Goal: Task Accomplishment & Management: Use online tool/utility

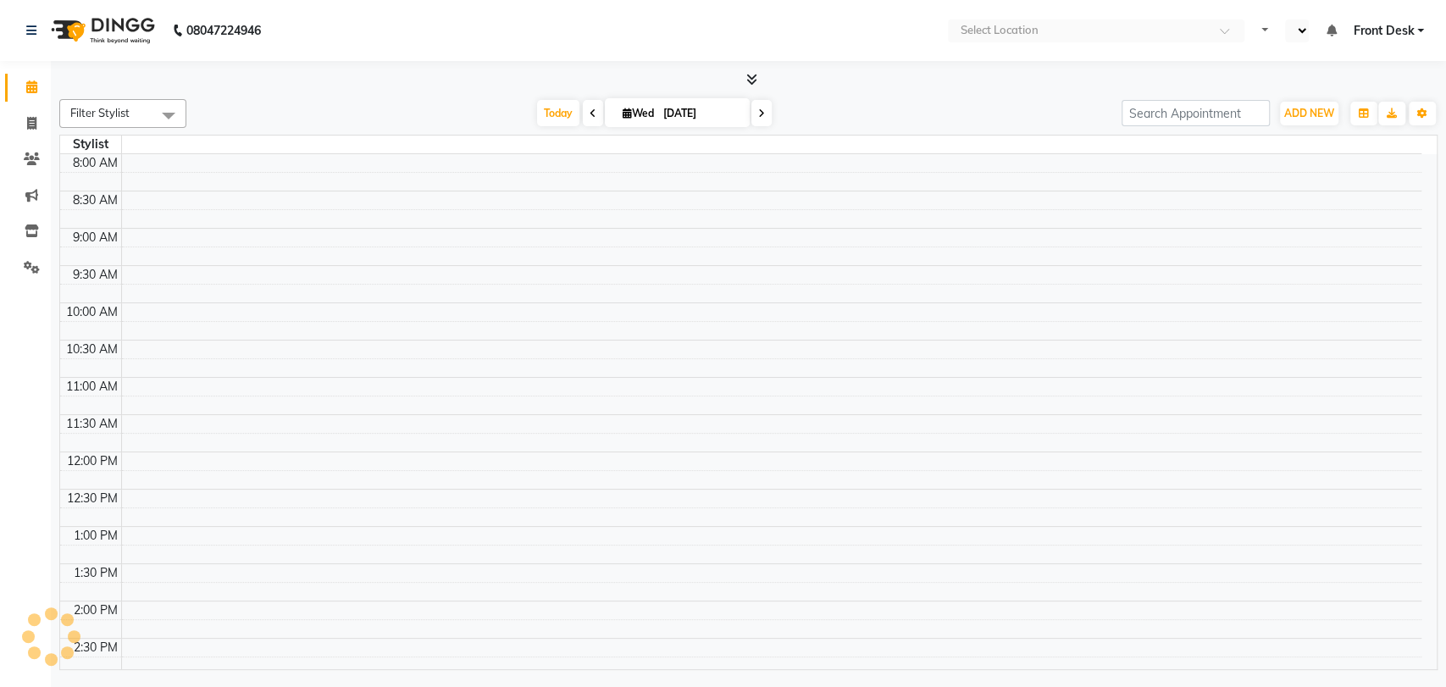
select select "en"
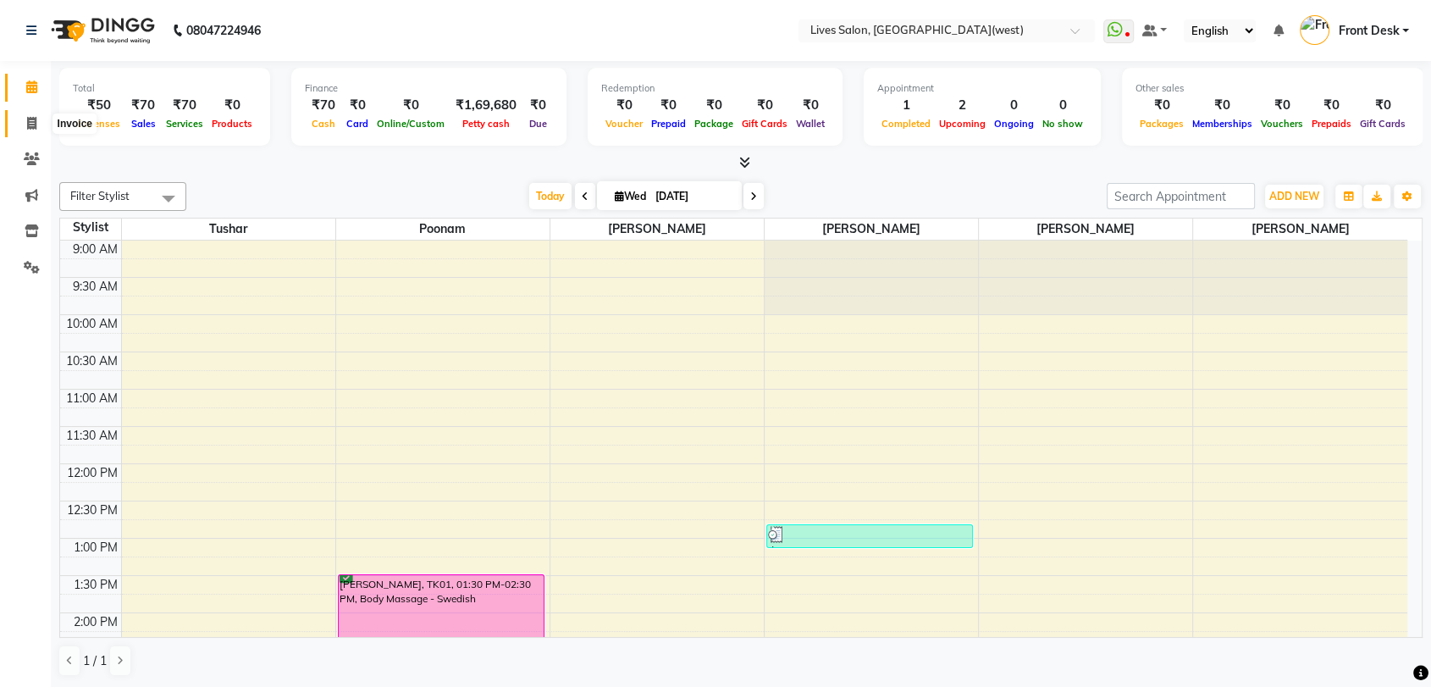
click at [34, 122] on icon at bounding box center [31, 123] width 9 height 13
select select "service"
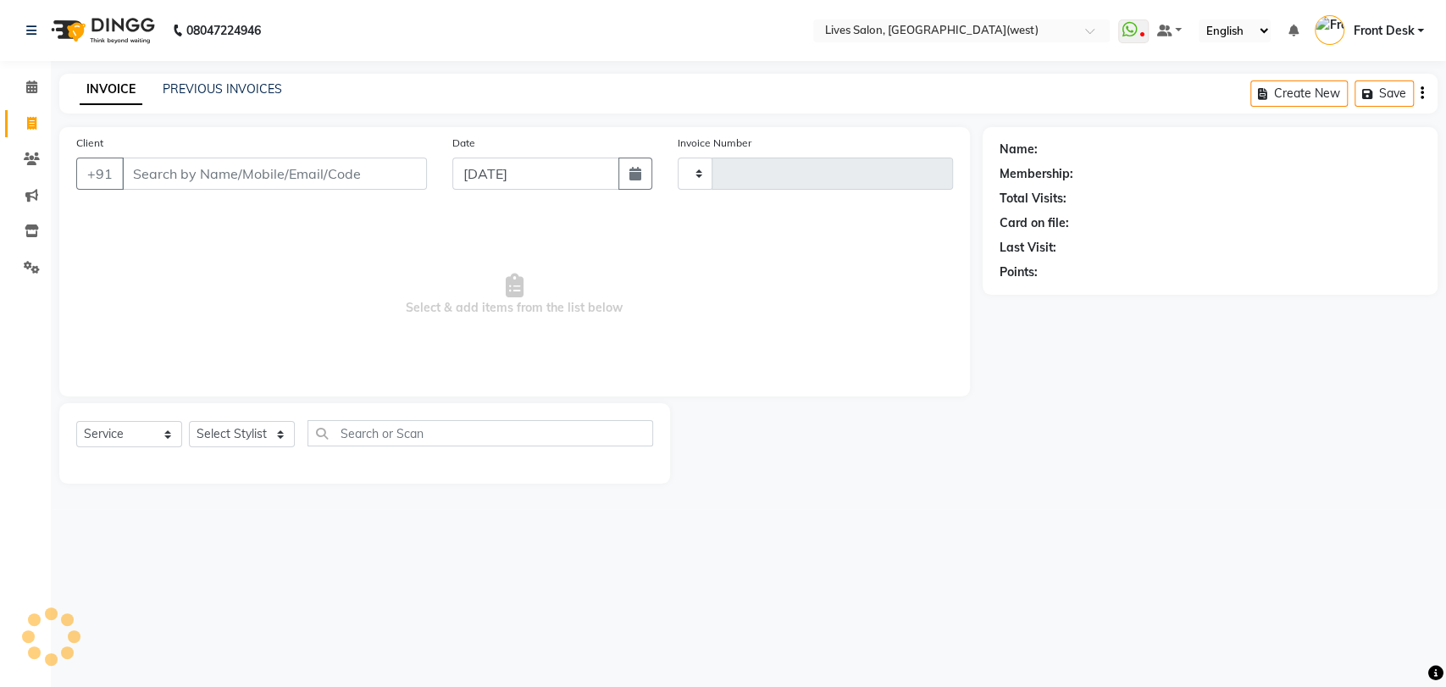
type input "1025"
select select "4342"
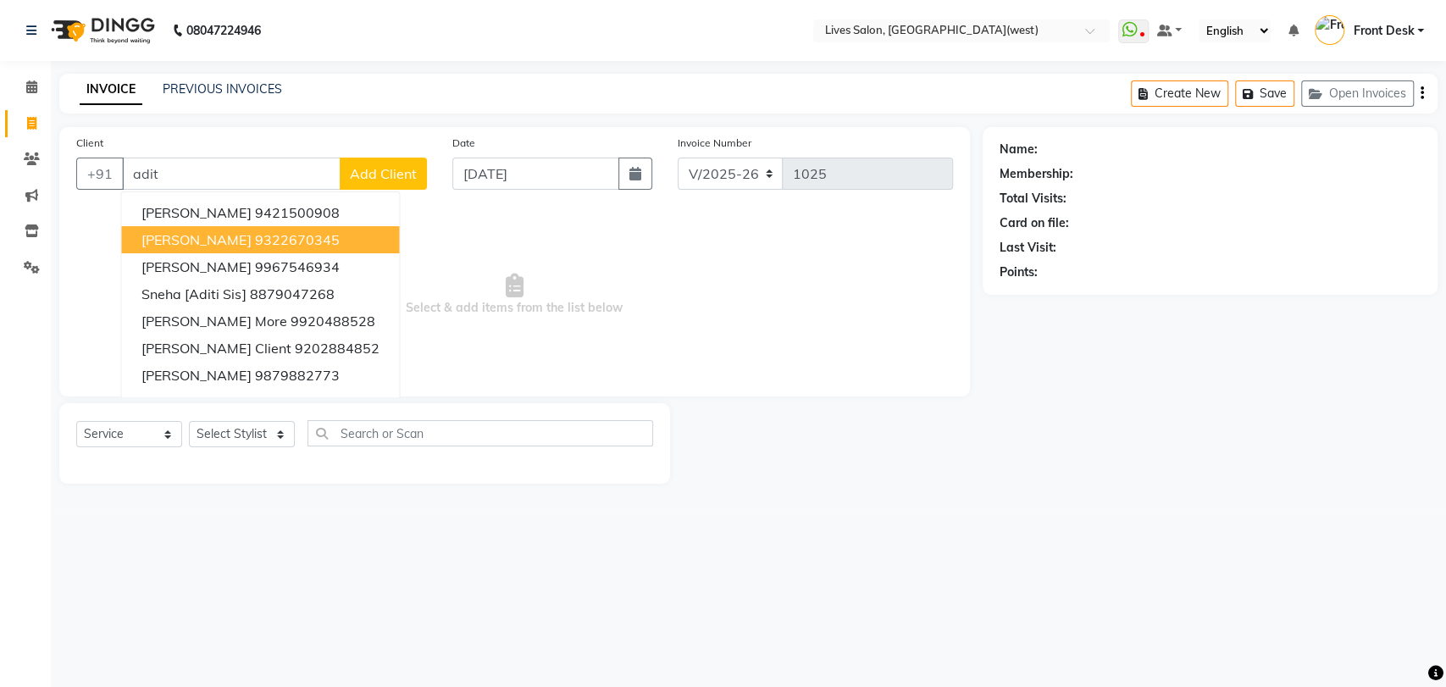
click at [264, 246] on ngb-highlight "9322670345" at bounding box center [296, 239] width 85 height 17
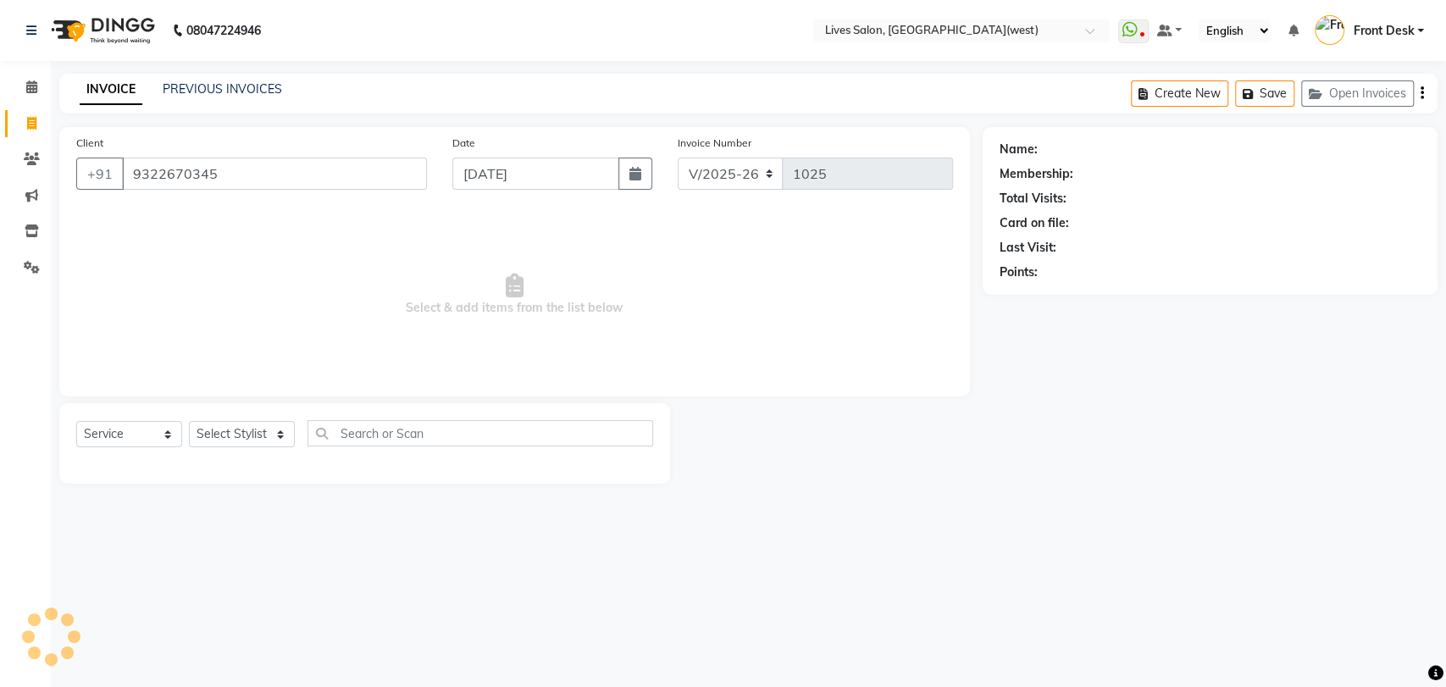
type input "9322670345"
select select "1: Object"
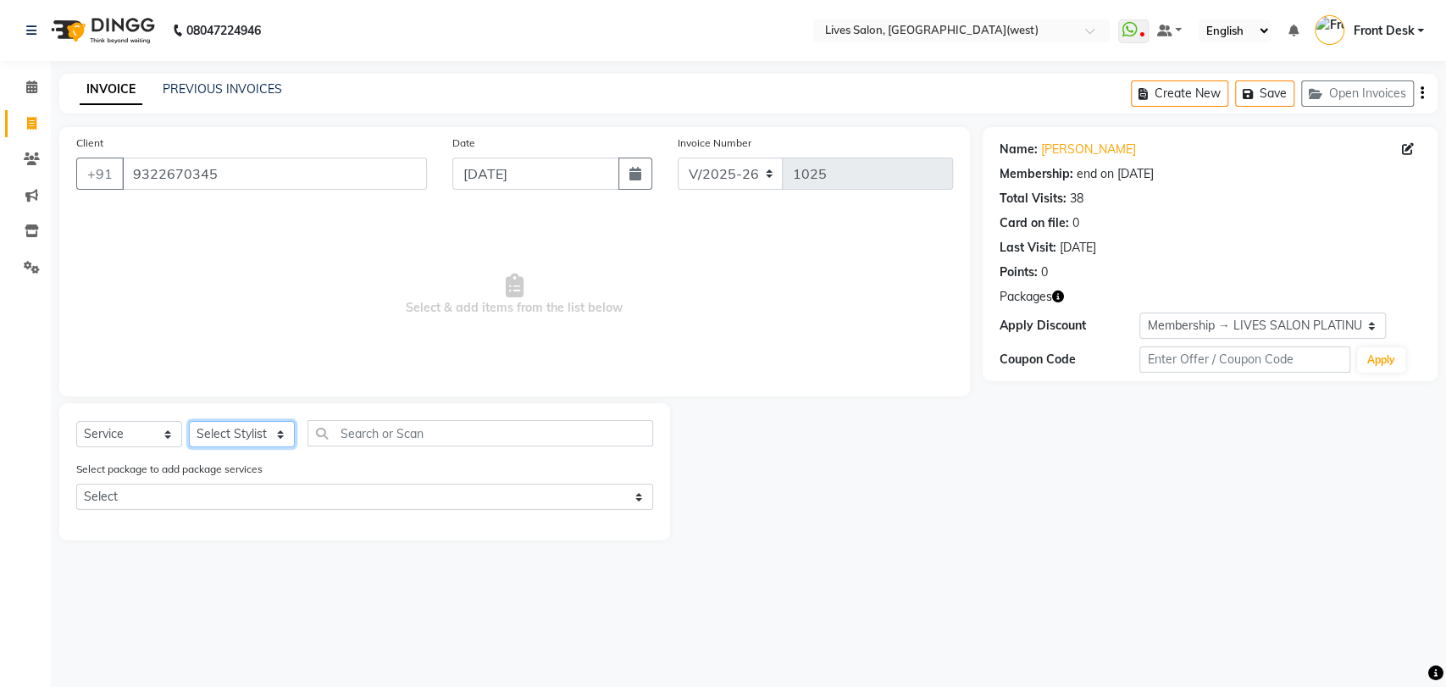
click at [252, 437] on select "Select Stylist Akshata Sarange Front Desk mansi Poonam Ratna Singh raunak bhatt…" at bounding box center [242, 434] width 106 height 26
select select "24006"
click at [189, 421] on select "Select Stylist Akshata Sarange Front Desk mansi Poonam Ratna Singh raunak bhatt…" at bounding box center [242, 434] width 106 height 26
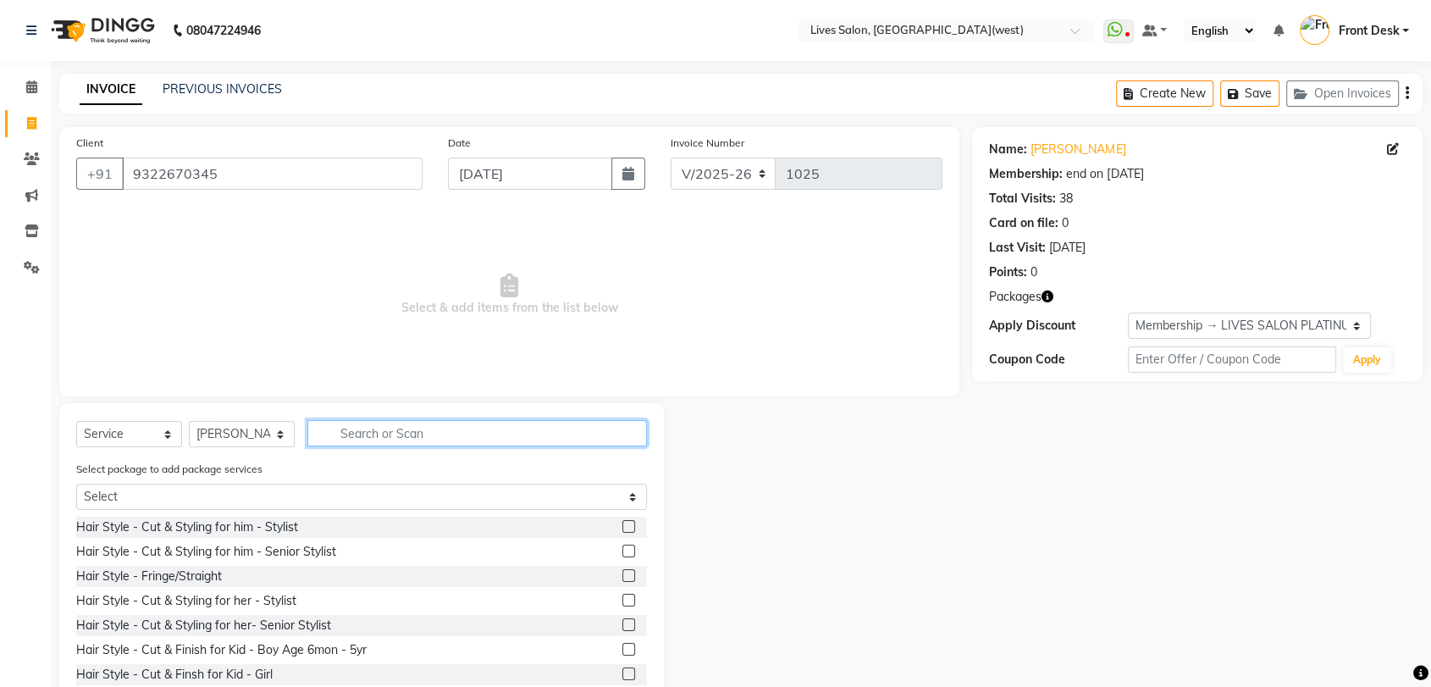
click at [336, 435] on input "text" at bounding box center [477, 433] width 340 height 26
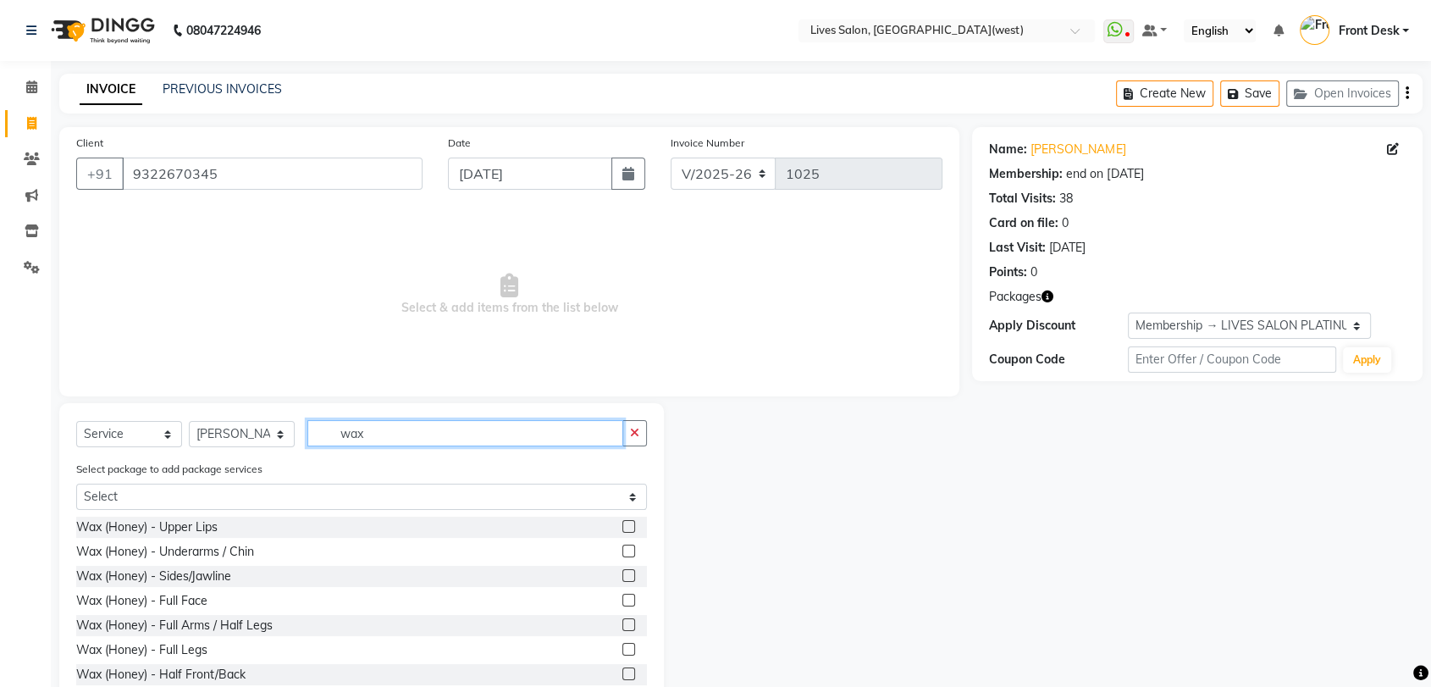
type input "wax"
click at [623, 545] on label at bounding box center [629, 551] width 13 height 13
click at [623, 546] on input "checkbox" at bounding box center [628, 551] width 11 height 11
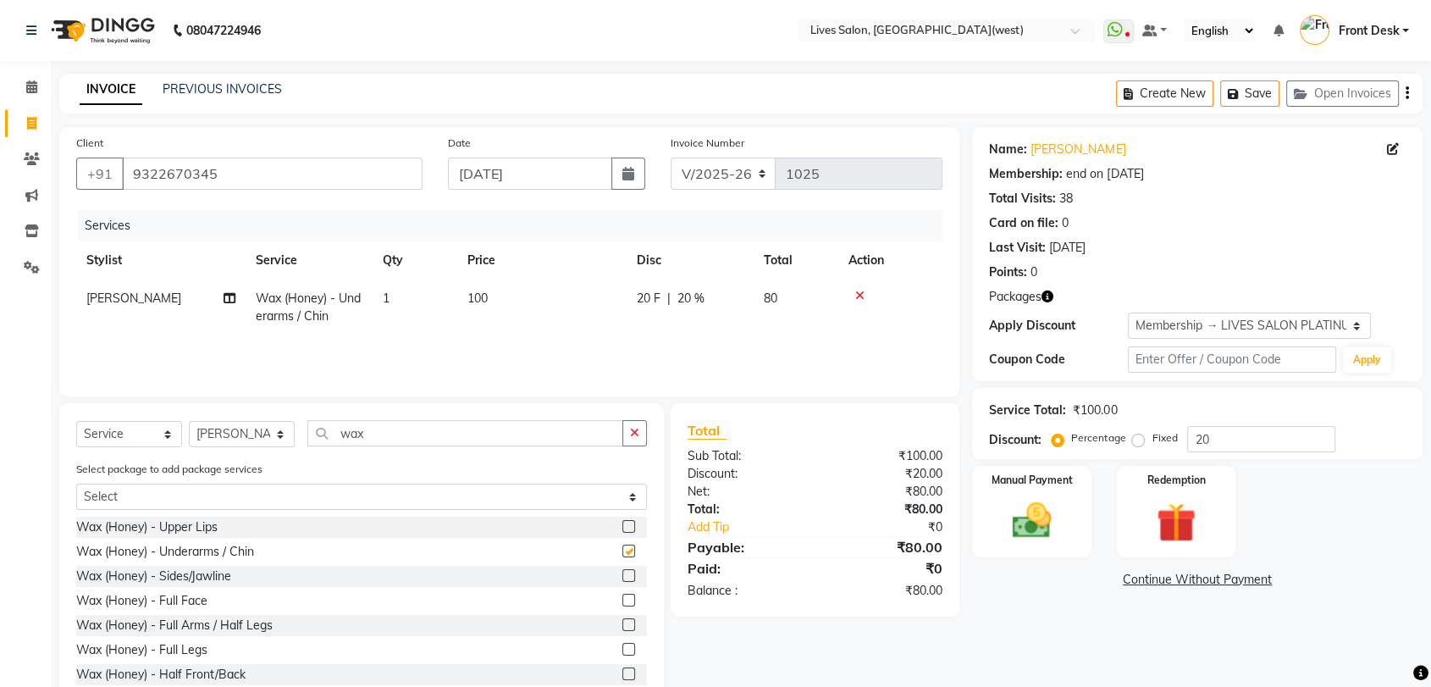
checkbox input "false"
click at [1060, 520] on img at bounding box center [1032, 520] width 66 height 47
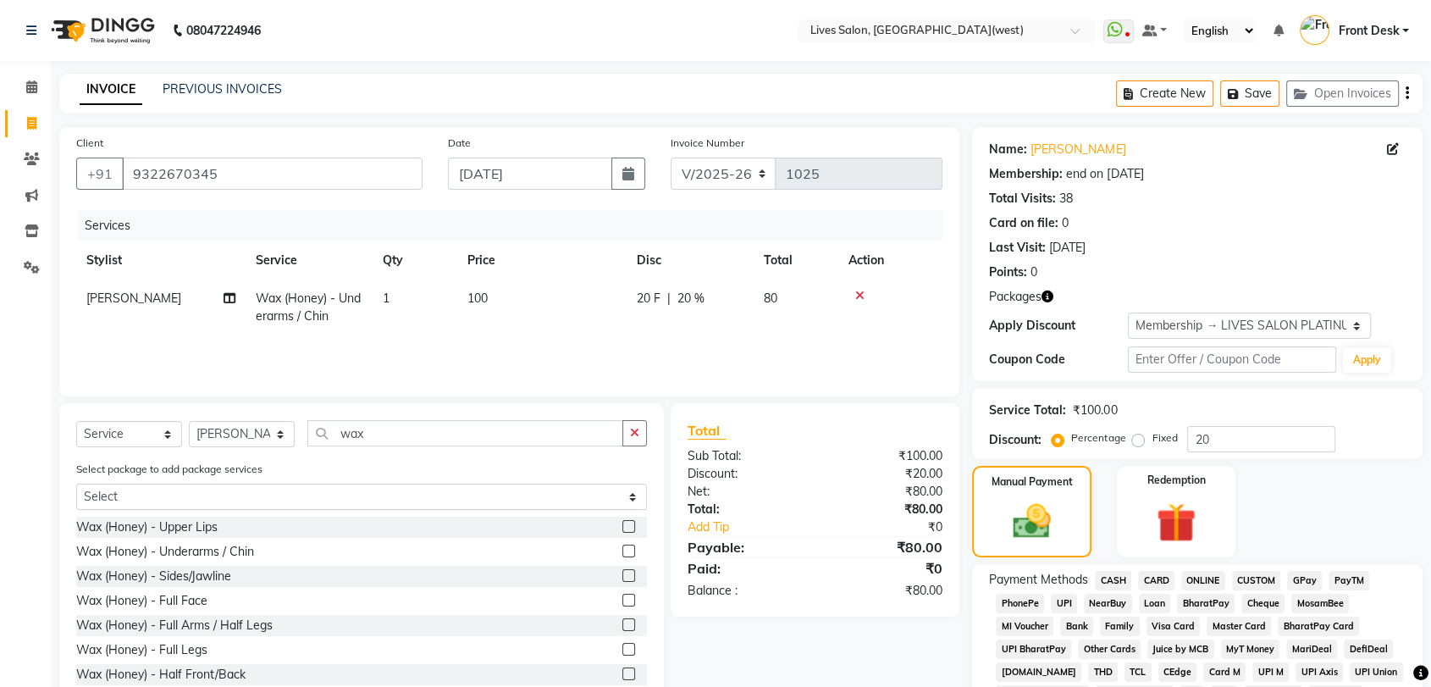
click at [1336, 585] on span "PayTM" at bounding box center [1349, 580] width 41 height 19
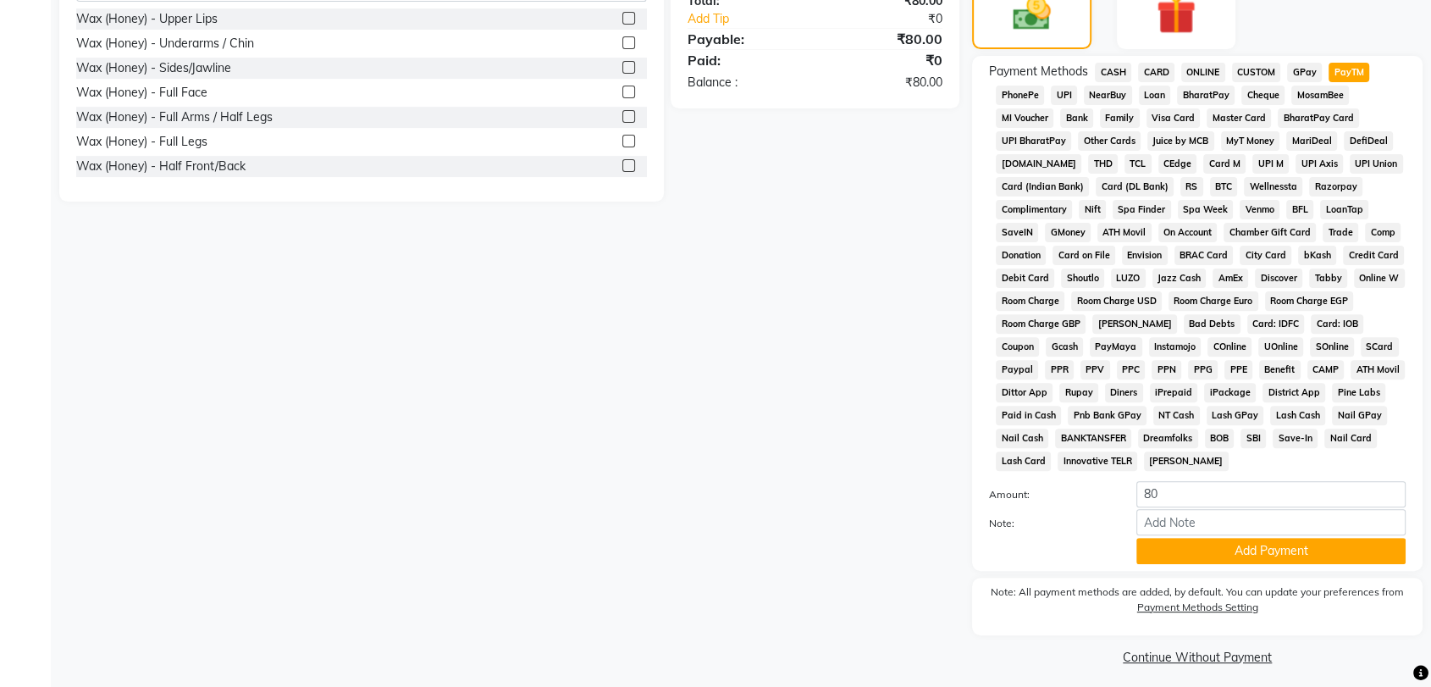
scroll to position [516, 0]
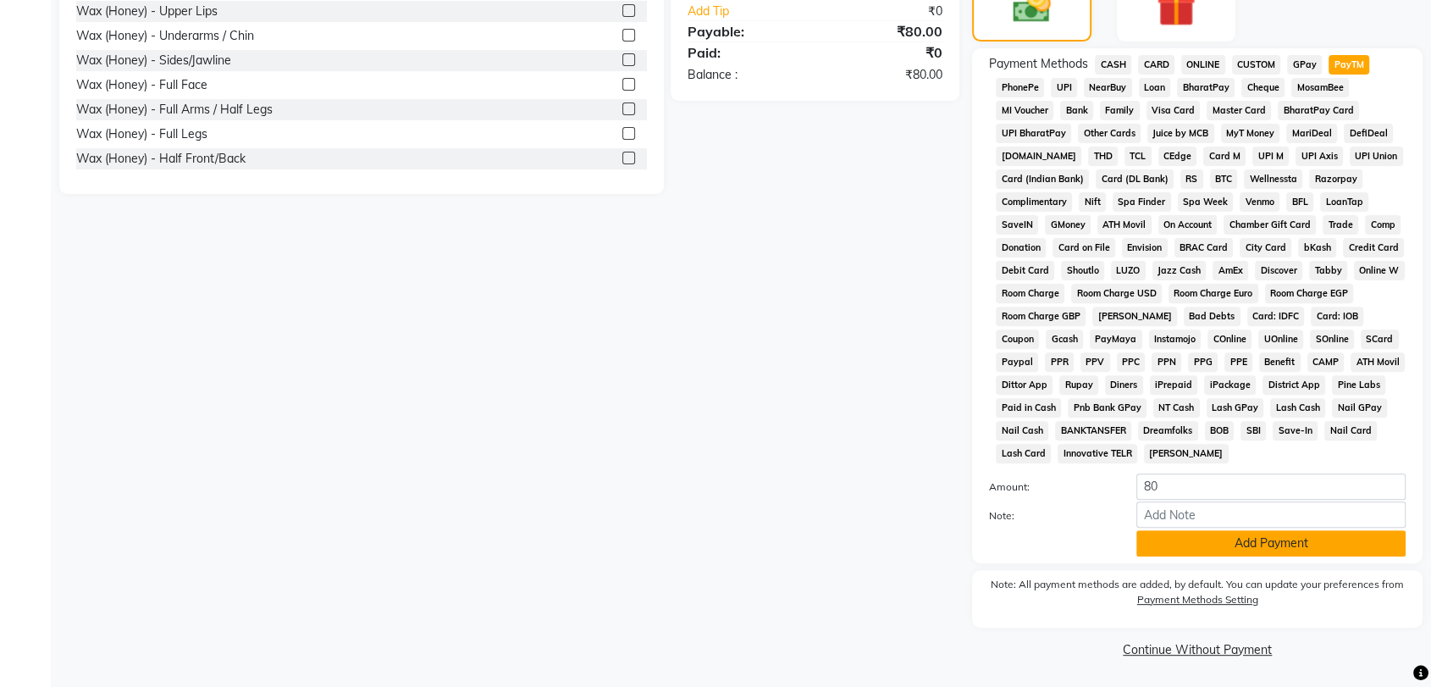
click at [1267, 549] on button "Add Payment" at bounding box center [1271, 543] width 269 height 26
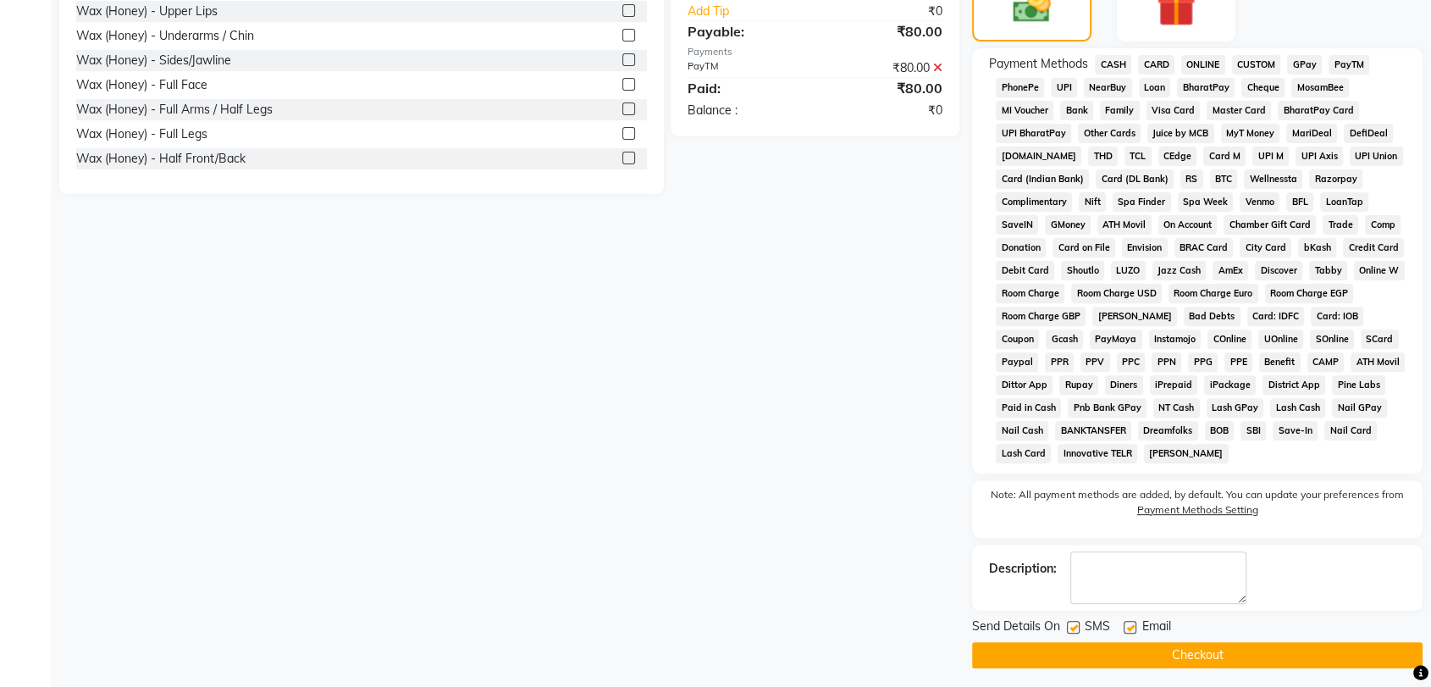
click at [1219, 654] on button "Checkout" at bounding box center [1197, 655] width 451 height 26
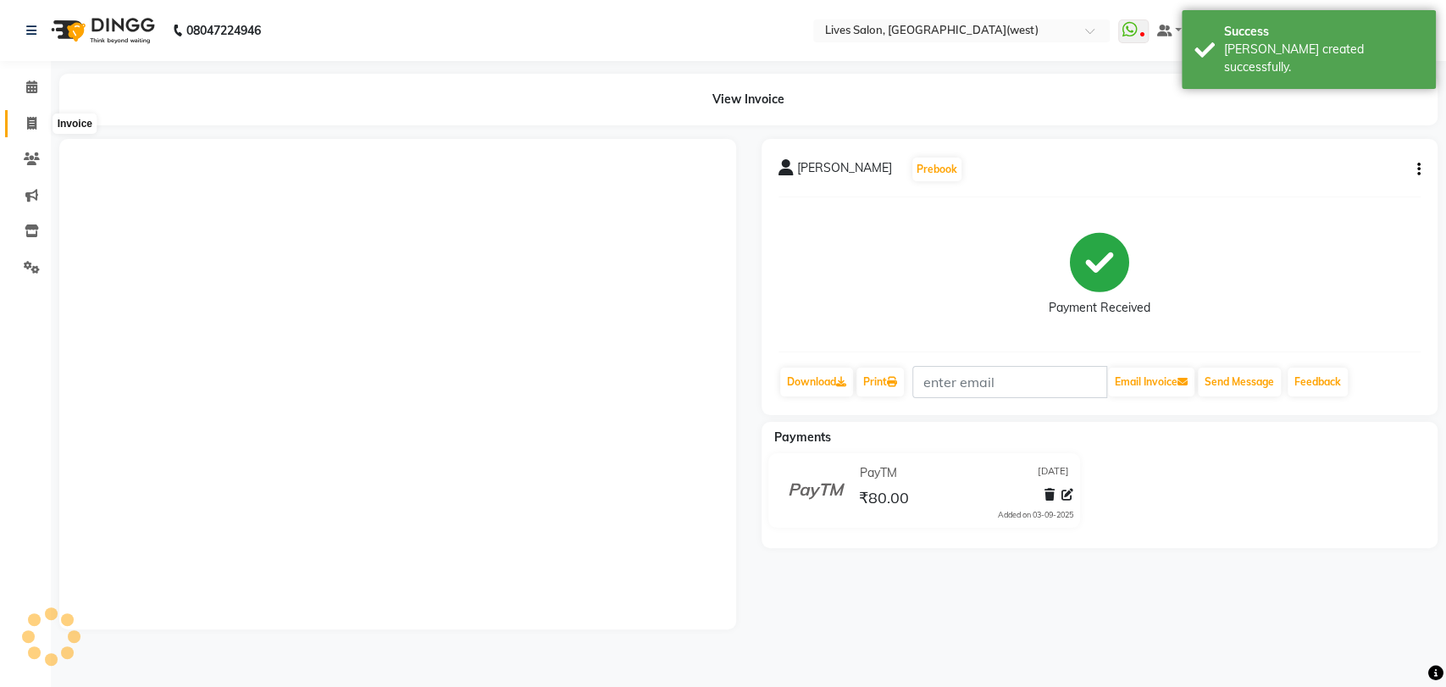
click at [32, 122] on icon at bounding box center [31, 123] width 9 height 13
select select "service"
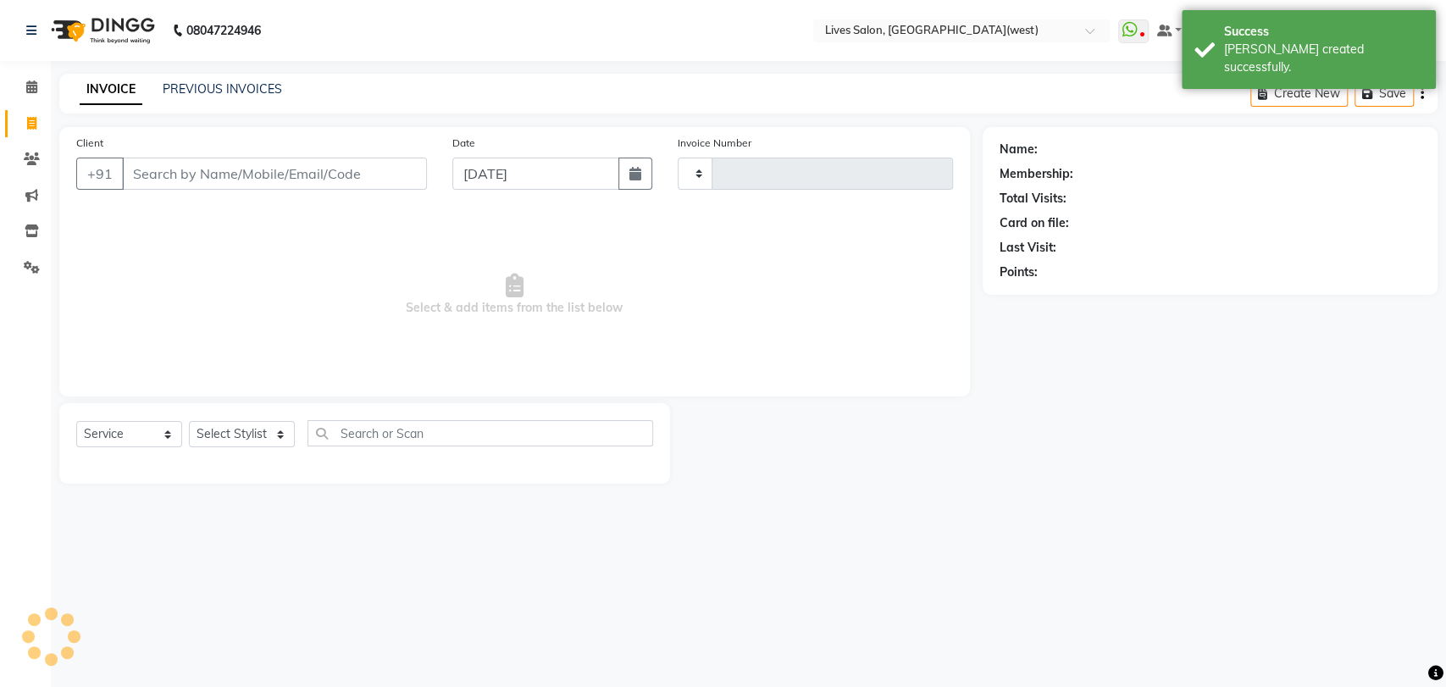
type input "1026"
select select "4342"
